Goal: Task Accomplishment & Management: Use online tool/utility

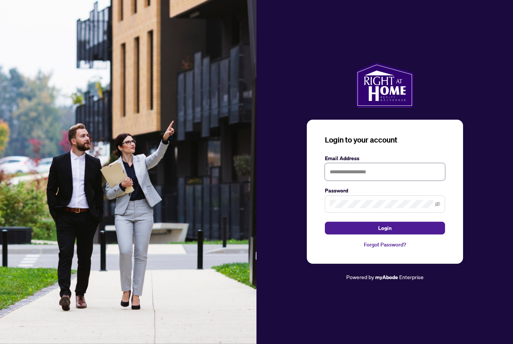
click at [369, 181] on input "text" at bounding box center [385, 171] width 120 height 17
type input "**********"
click at [384, 235] on button "Login" at bounding box center [385, 228] width 120 height 13
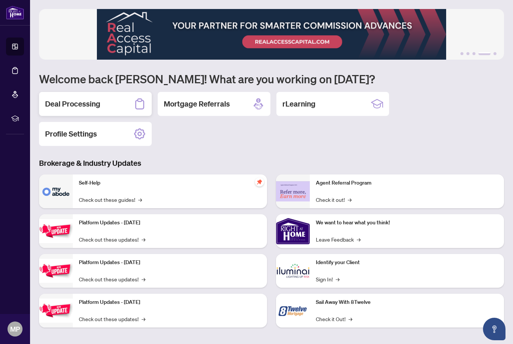
click at [116, 106] on div "Deal Processing" at bounding box center [95, 104] width 113 height 24
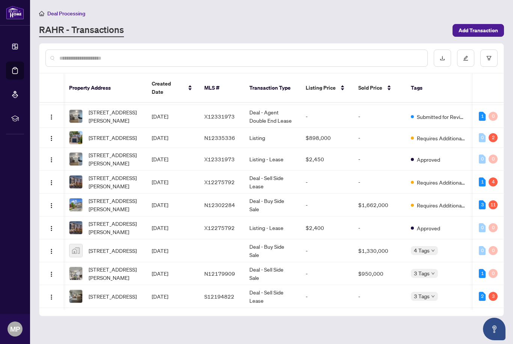
scroll to position [43, 0]
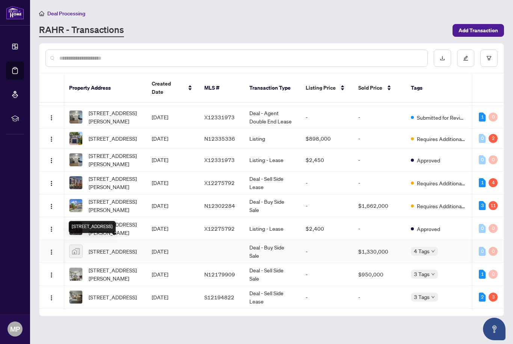
click at [110, 249] on span "[STREET_ADDRESS]" at bounding box center [113, 251] width 48 height 8
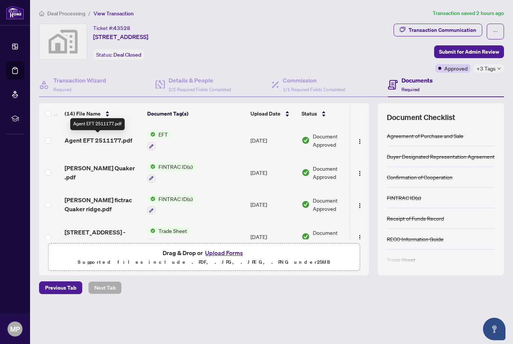
click at [163, 134] on span "EFT" at bounding box center [162, 134] width 15 height 8
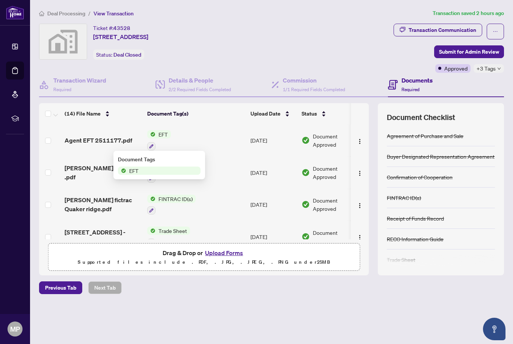
click at [100, 140] on span "Agent EFT 2511177.pdf" at bounding box center [99, 140] width 68 height 9
